Goal: Check status: Check status

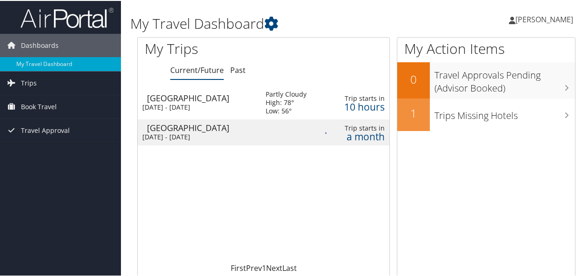
click at [269, 105] on td "Partly Cloudy High: 78° Low: 56°" at bounding box center [288, 101] width 64 height 33
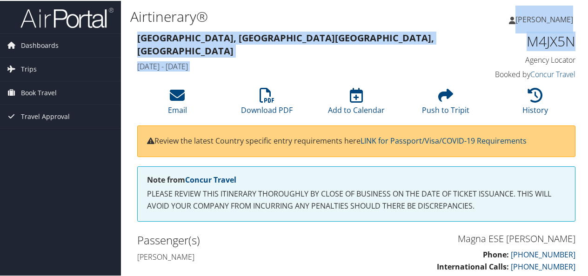
drag, startPoint x: 587, startPoint y: 33, endPoint x: 590, endPoint y: 43, distance: 10.2
click at [587, 43] on html "Menu Dashboards ► My Travel Dashboard Trips ► Current/Future Trips Past Trips T…" at bounding box center [295, 138] width 591 height 276
